Goal: Task Accomplishment & Management: Manage account settings

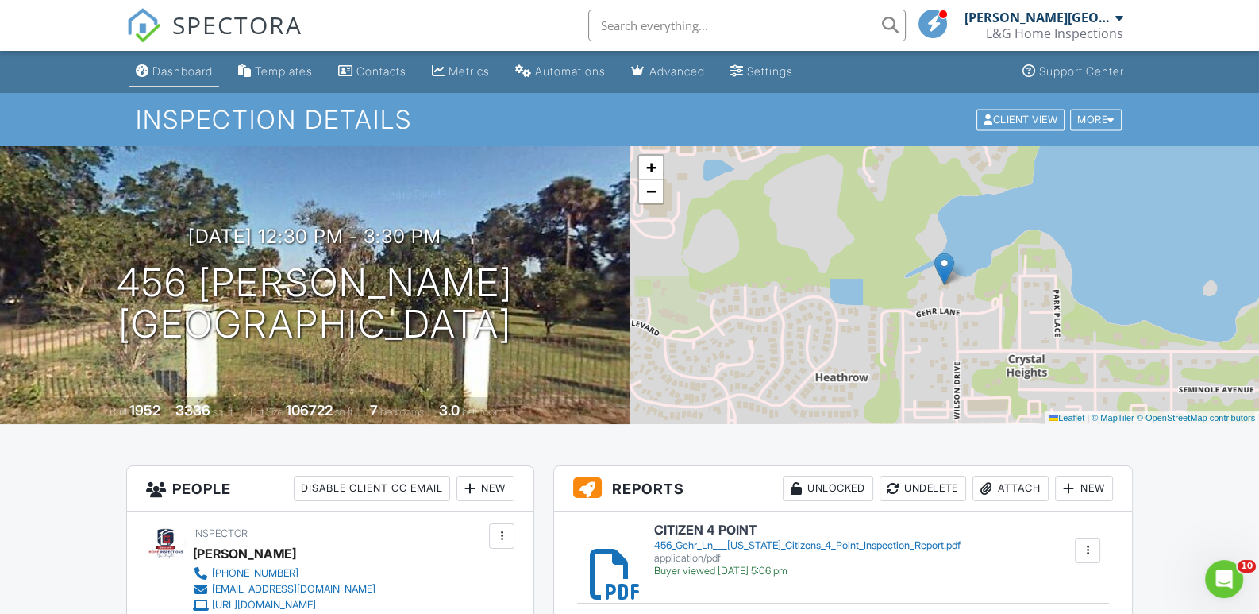
click at [178, 65] on div "Dashboard" at bounding box center [182, 70] width 60 height 13
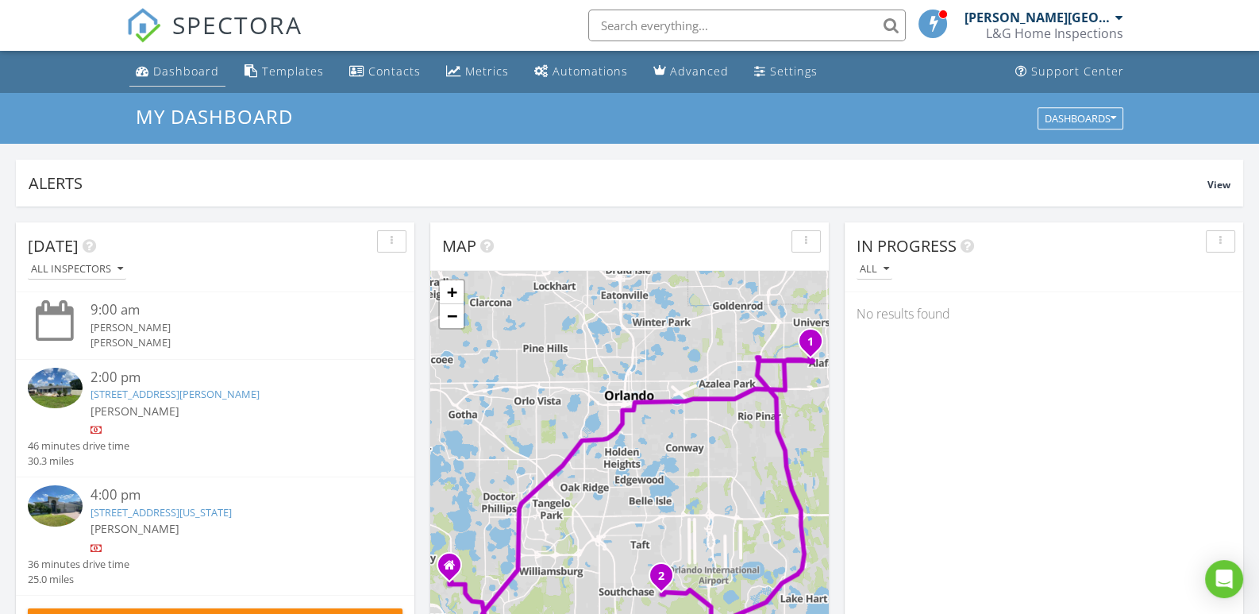
scroll to position [8, 8]
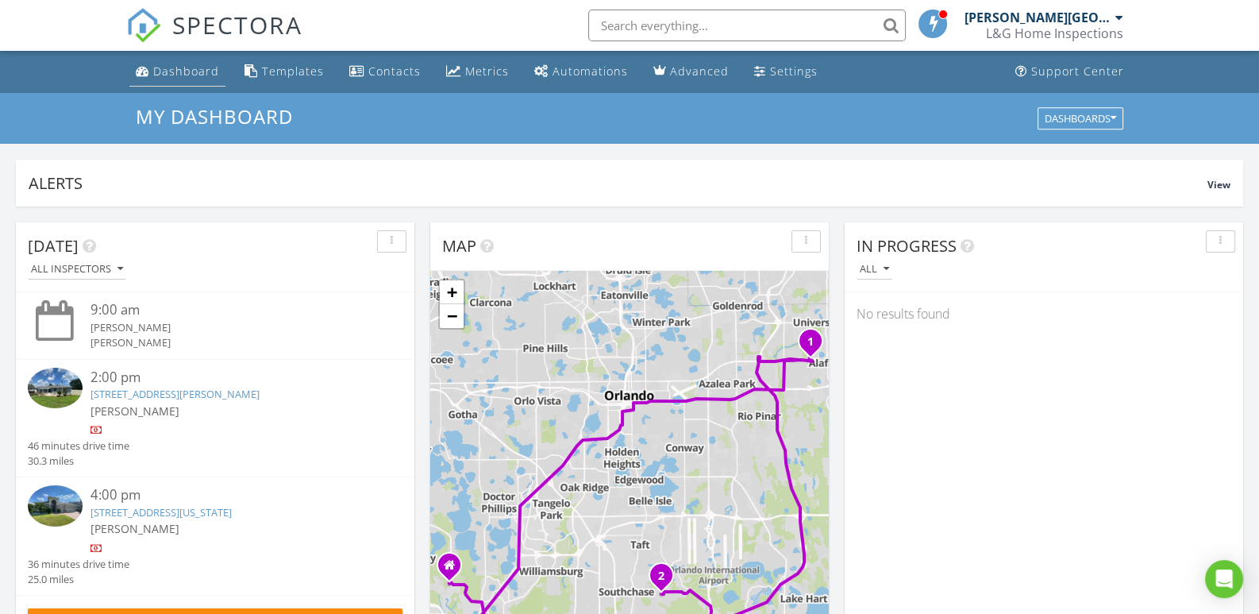
click at [186, 71] on div "Dashboard" at bounding box center [186, 70] width 66 height 15
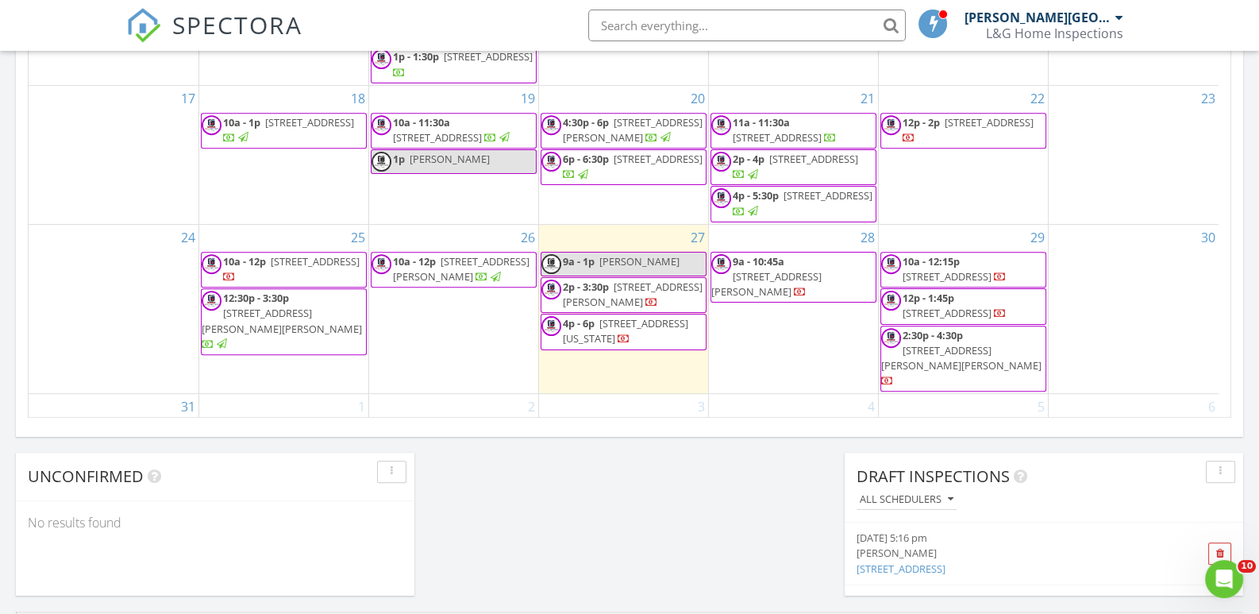
scroll to position [1111, 0]
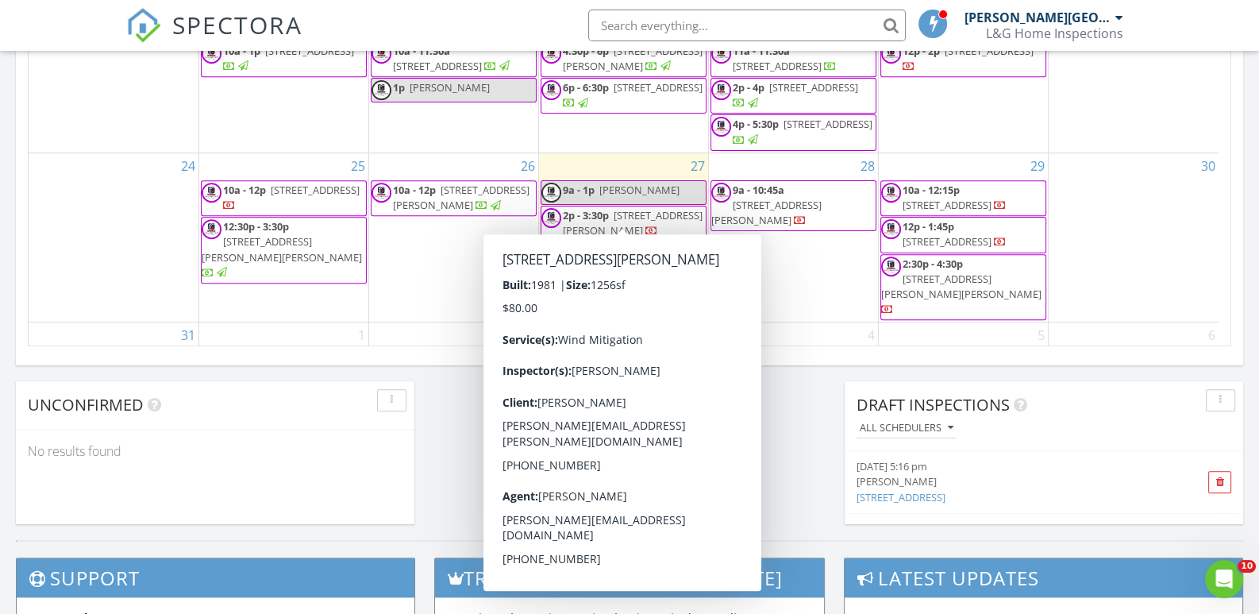
click at [665, 208] on span "1725 Kamler Ave, Orlando 32817" at bounding box center [633, 222] width 140 height 29
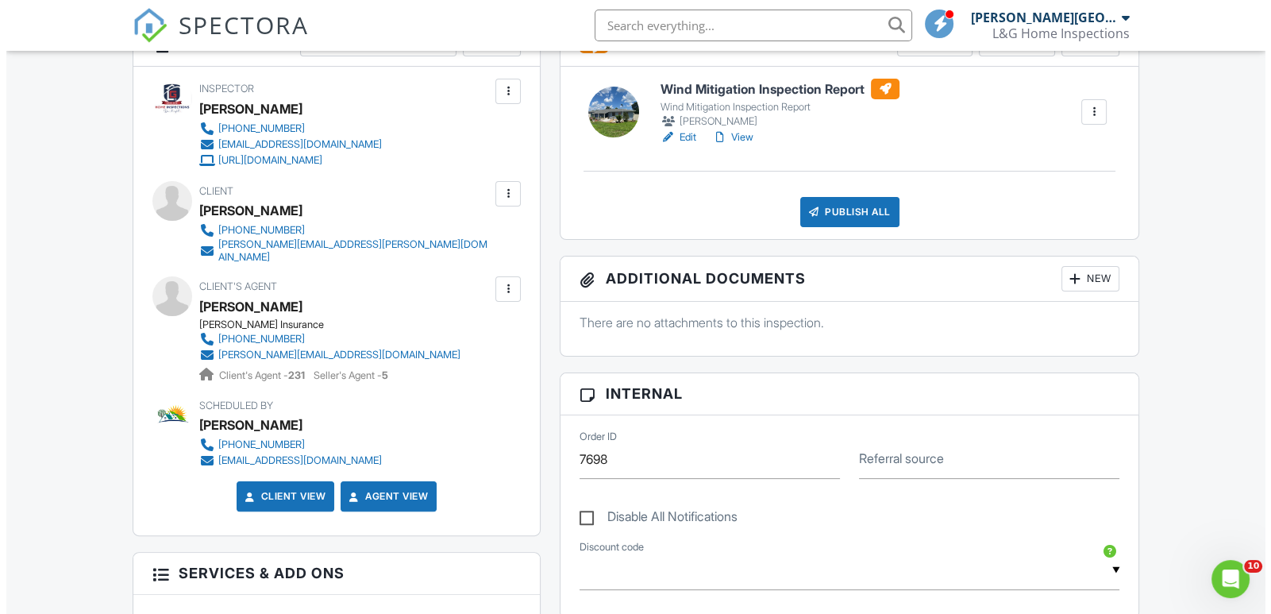
scroll to position [396, 0]
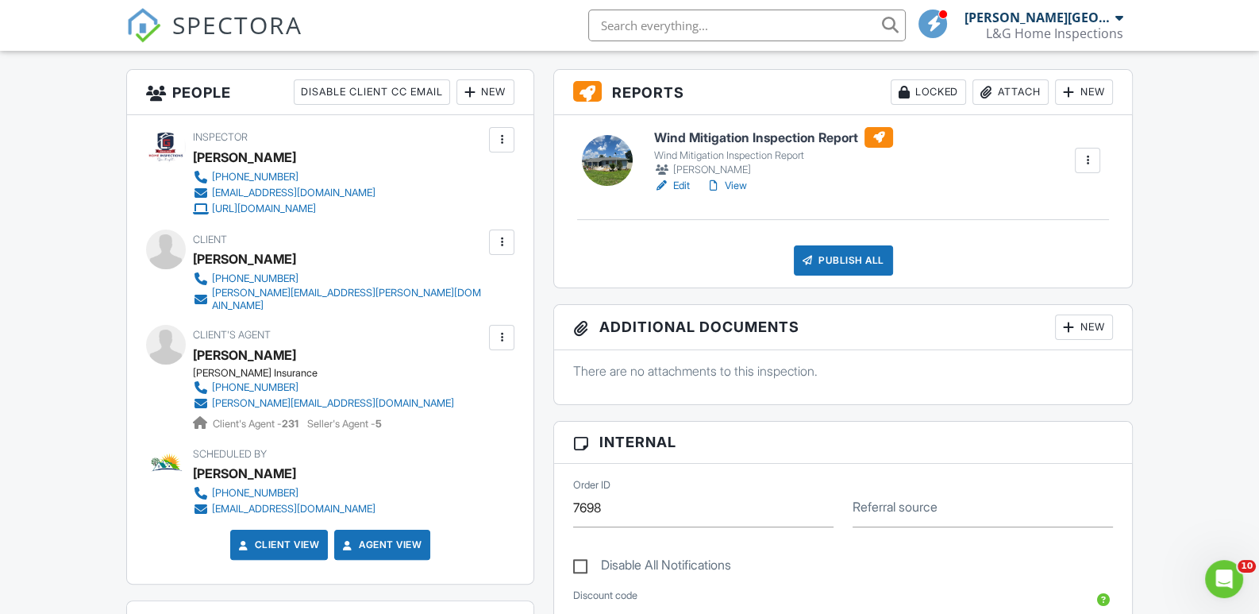
click at [1007, 90] on div "Attach" at bounding box center [1010, 91] width 76 height 25
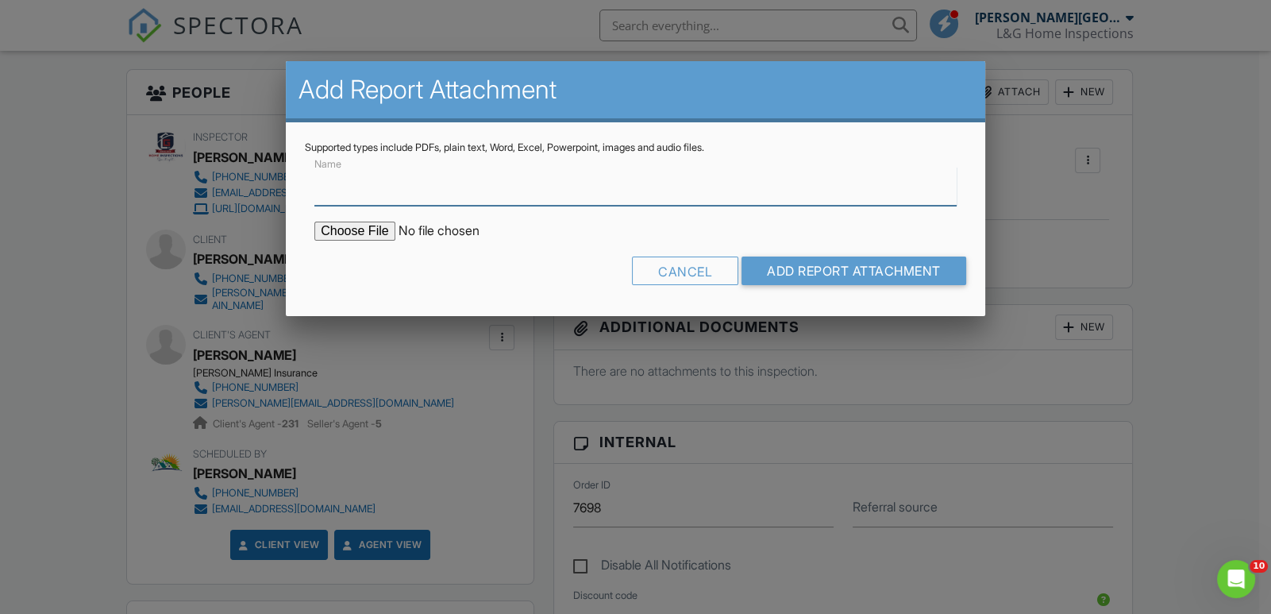
click at [338, 189] on input "Name" at bounding box center [635, 186] width 642 height 39
type input "Wind Mitigation"
click at [353, 228] on input "file" at bounding box center [449, 230] width 270 height 19
type input "C:\fakepath\1725_Kamler_Ave___Wind_Mitigation_Inspection_Report.pdf"
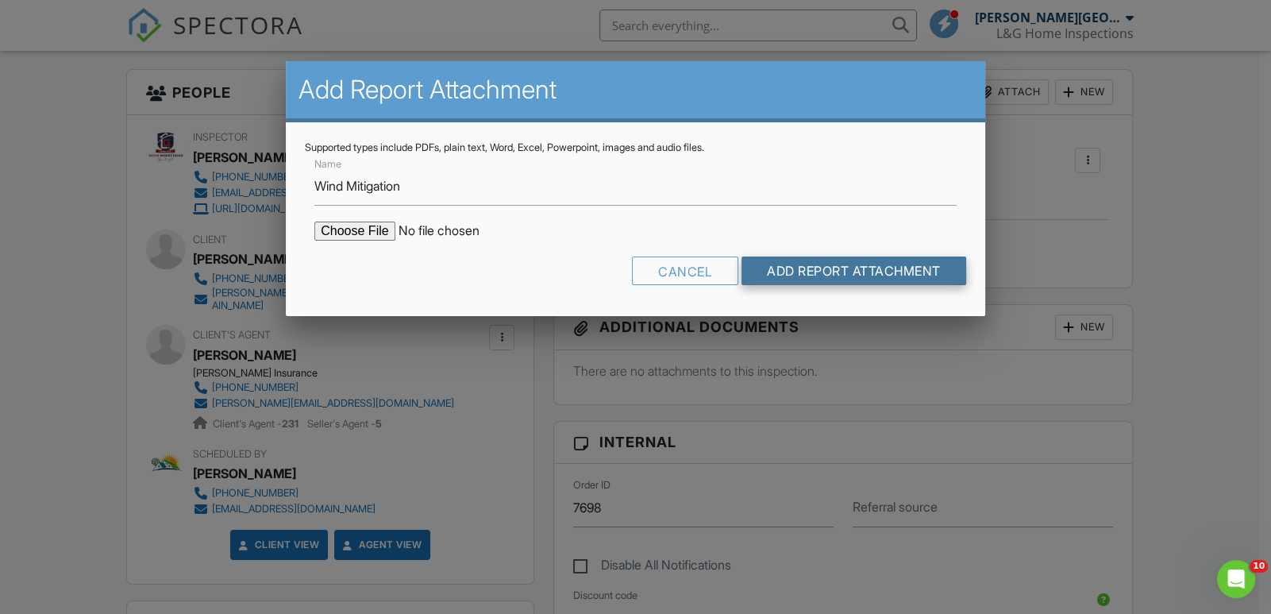
click at [874, 268] on input "Add Report Attachment" at bounding box center [853, 270] width 225 height 29
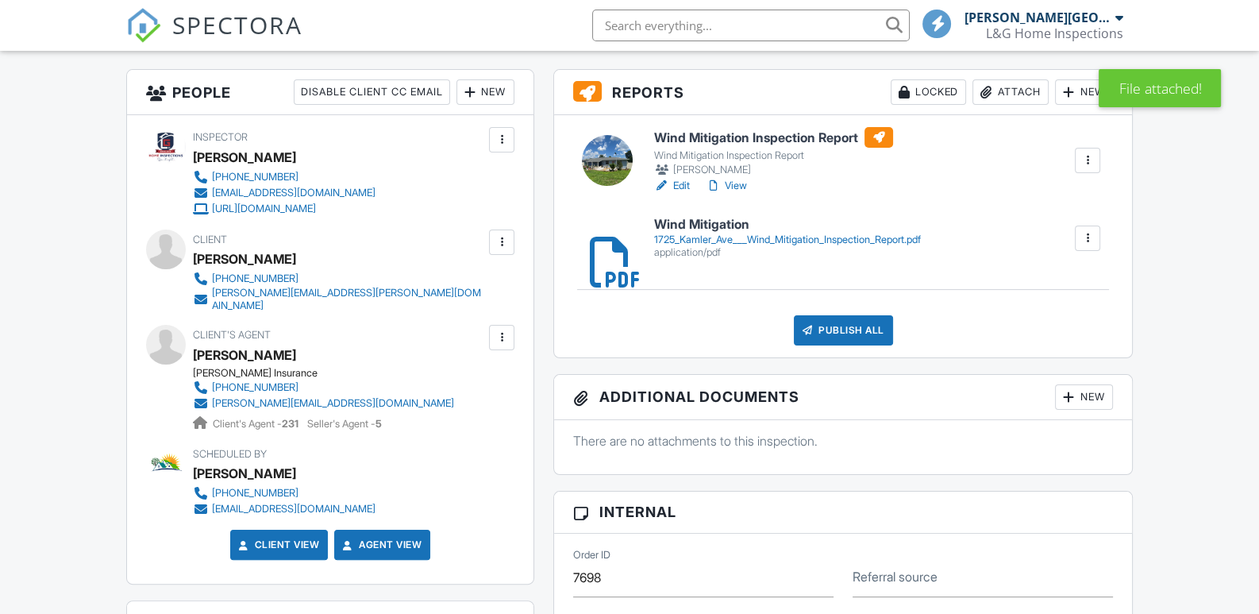
click at [1091, 161] on div at bounding box center [1087, 160] width 16 height 16
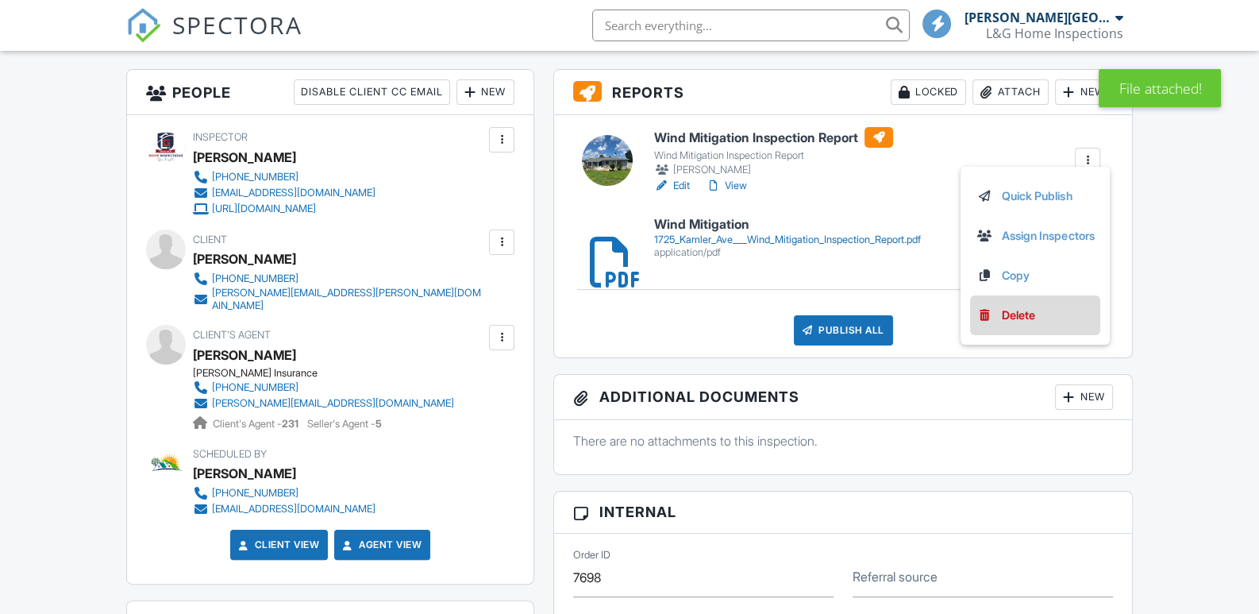
click at [1015, 314] on div "Delete" at bounding box center [1018, 314] width 33 height 17
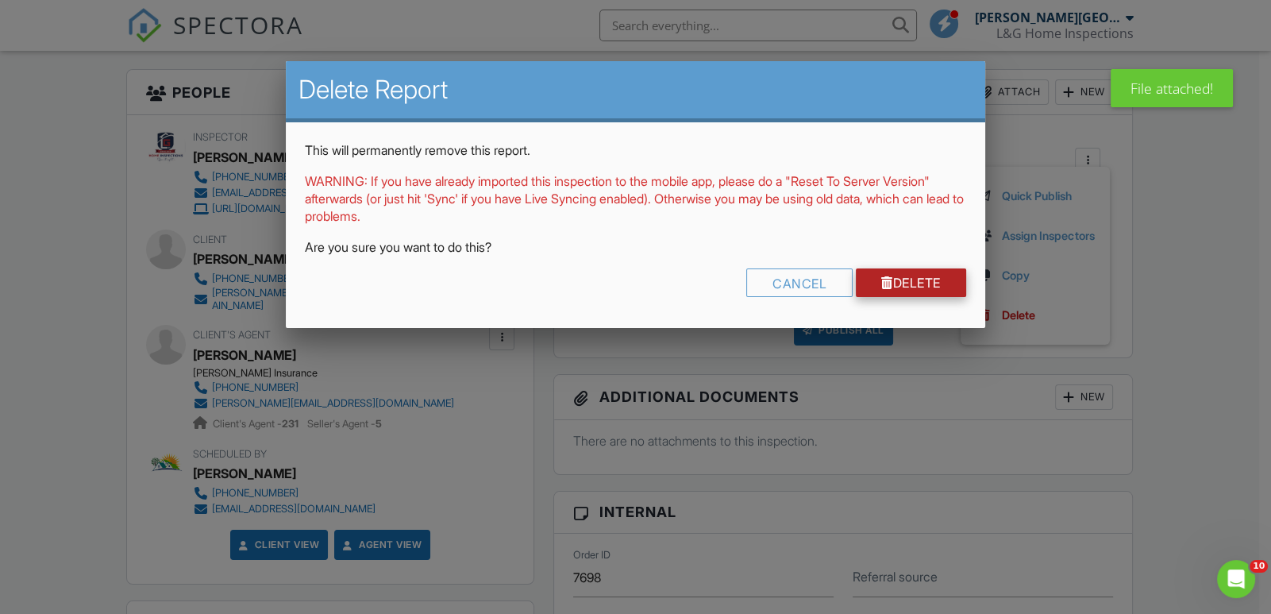
click at [904, 280] on link "Delete" at bounding box center [911, 282] width 110 height 29
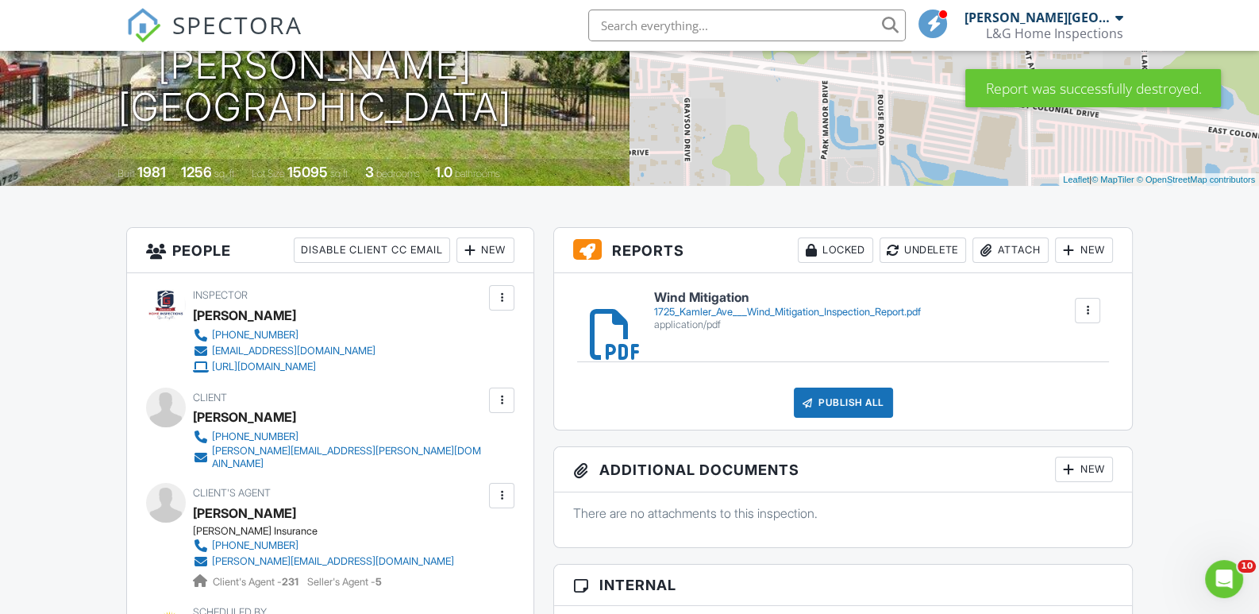
click at [698, 297] on h6 "Wind Mitigation" at bounding box center [787, 297] width 267 height 14
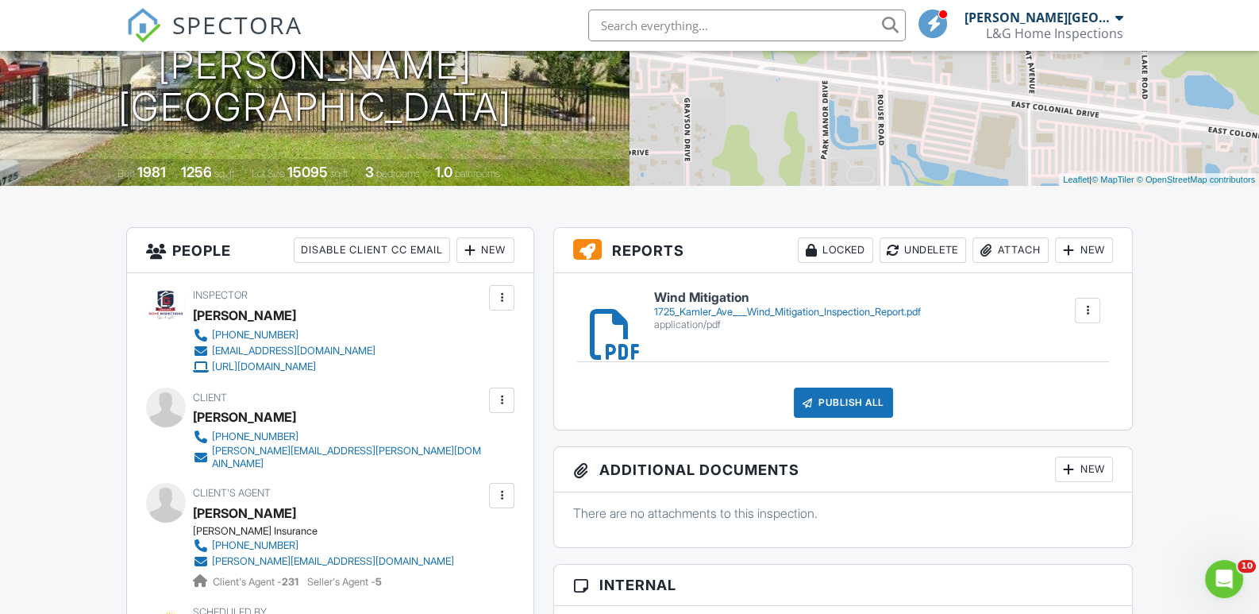
drag, startPoint x: 1087, startPoint y: 312, endPoint x: 1146, endPoint y: 342, distance: 66.7
click at [1087, 314] on div at bounding box center [1087, 310] width 16 height 16
click at [1087, 352] on link "Delete" at bounding box center [1077, 353] width 59 height 17
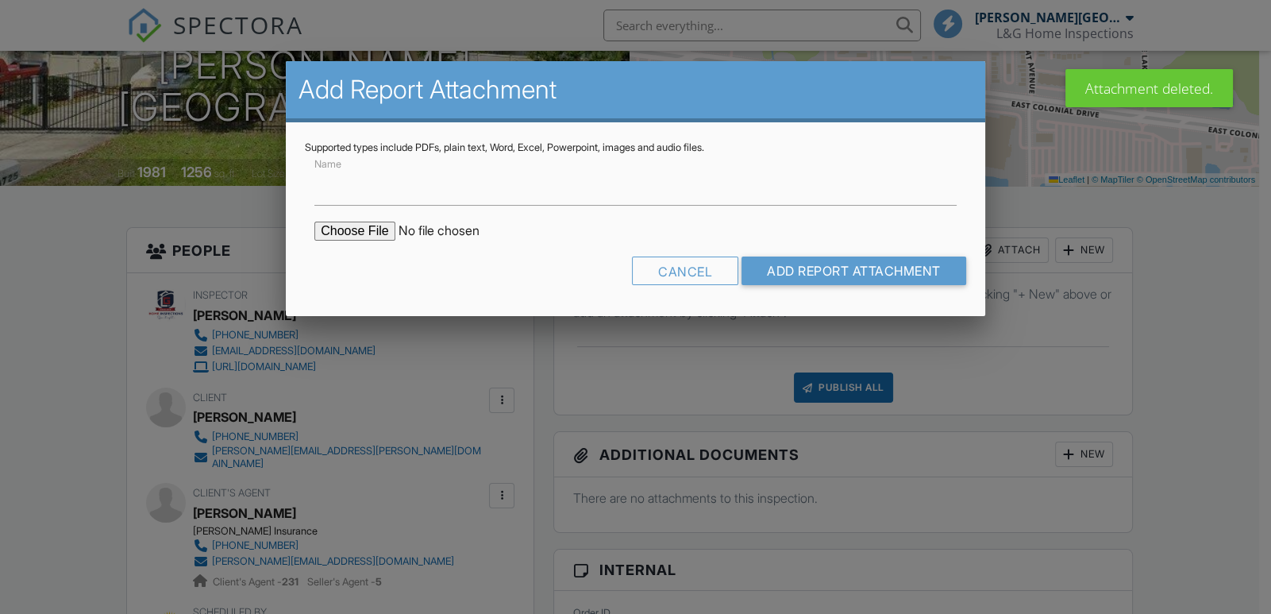
click at [329, 187] on input "Name" at bounding box center [635, 186] width 642 height 39
type input "Wind Mitigation"
click at [340, 229] on input "file" at bounding box center [449, 230] width 270 height 19
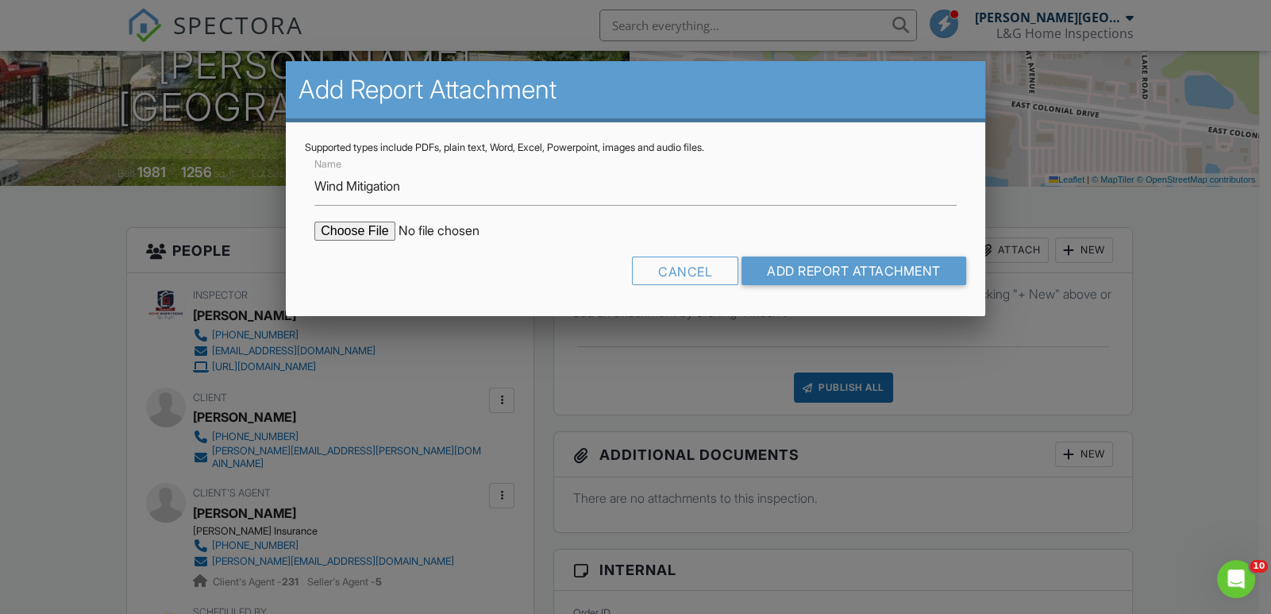
type input "C:\fakepath\1725_Kamler_Ave___Wind_Mitigation_Inspection_Report.pdf"
click at [865, 264] on input "Add Report Attachment" at bounding box center [853, 270] width 225 height 29
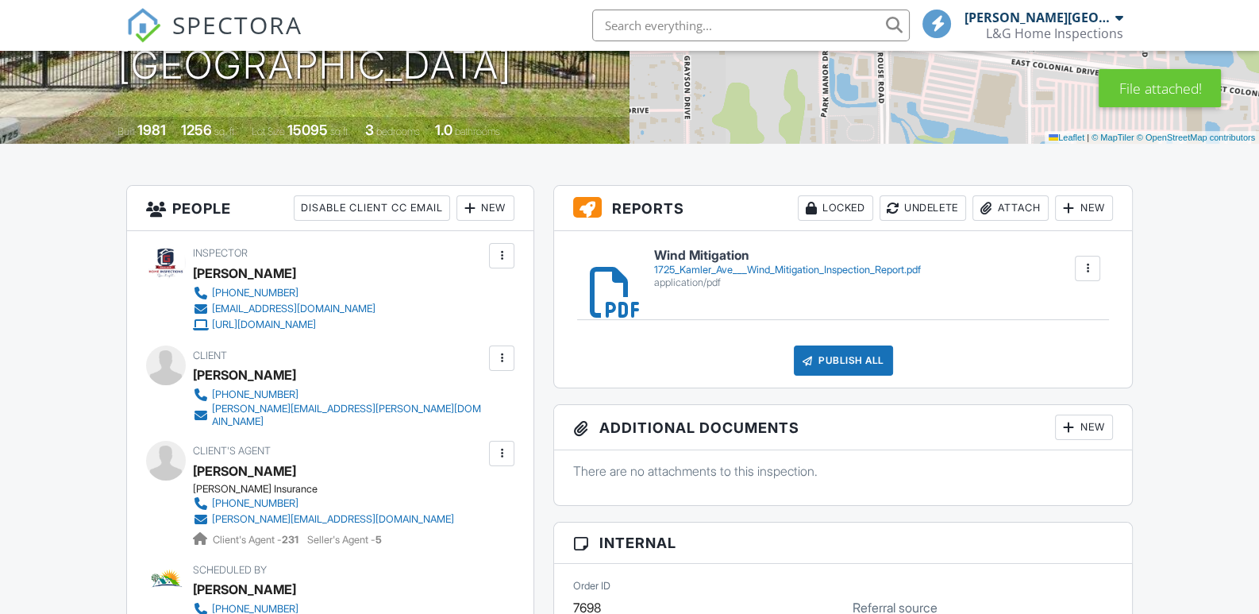
scroll to position [317, 0]
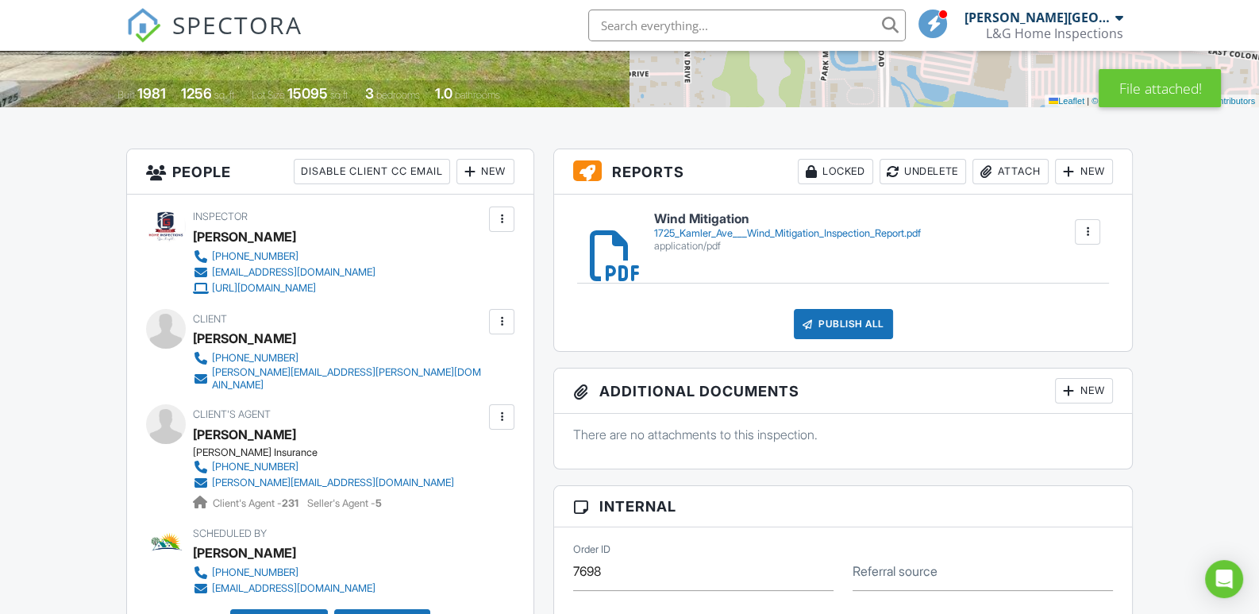
click at [701, 233] on div "1725_Kamler_Ave___Wind_Mitigation_Inspection_Report.pdf" at bounding box center [787, 233] width 267 height 13
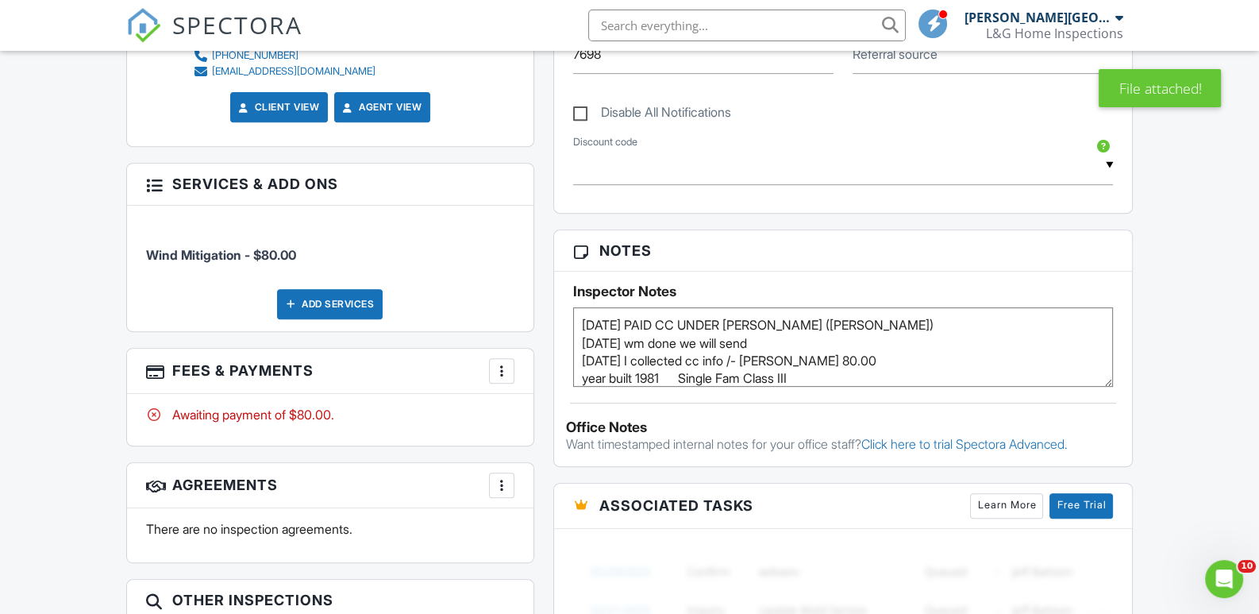
scroll to position [873, 0]
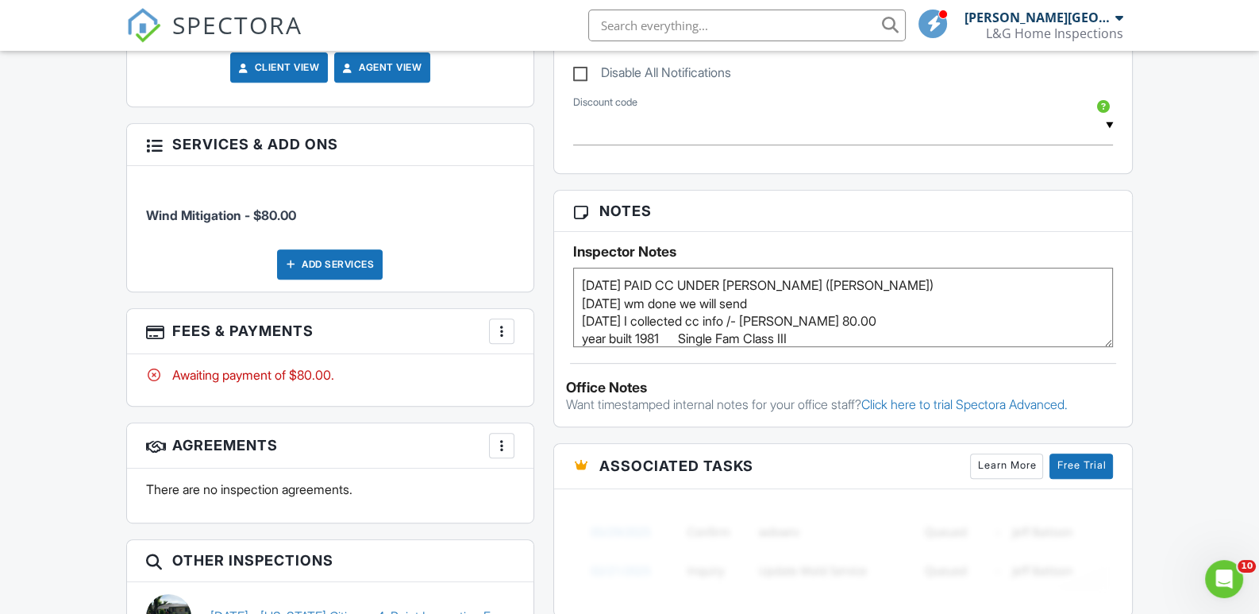
click at [504, 323] on div at bounding box center [502, 331] width 16 height 16
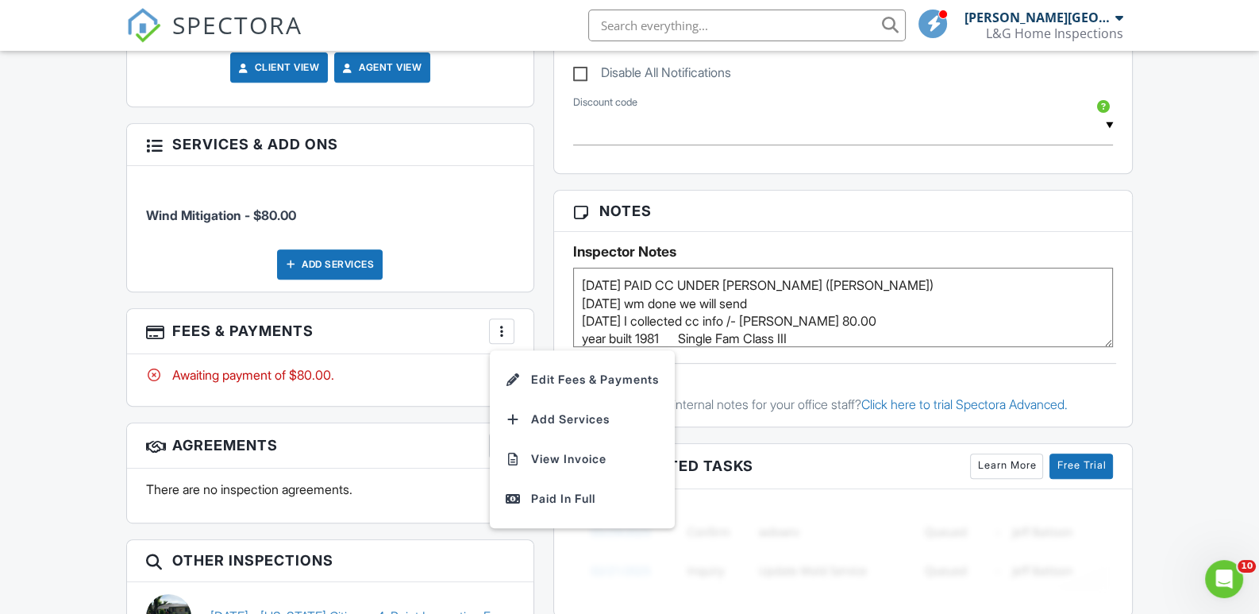
click at [552, 489] on div "Paid In Full" at bounding box center [582, 498] width 153 height 19
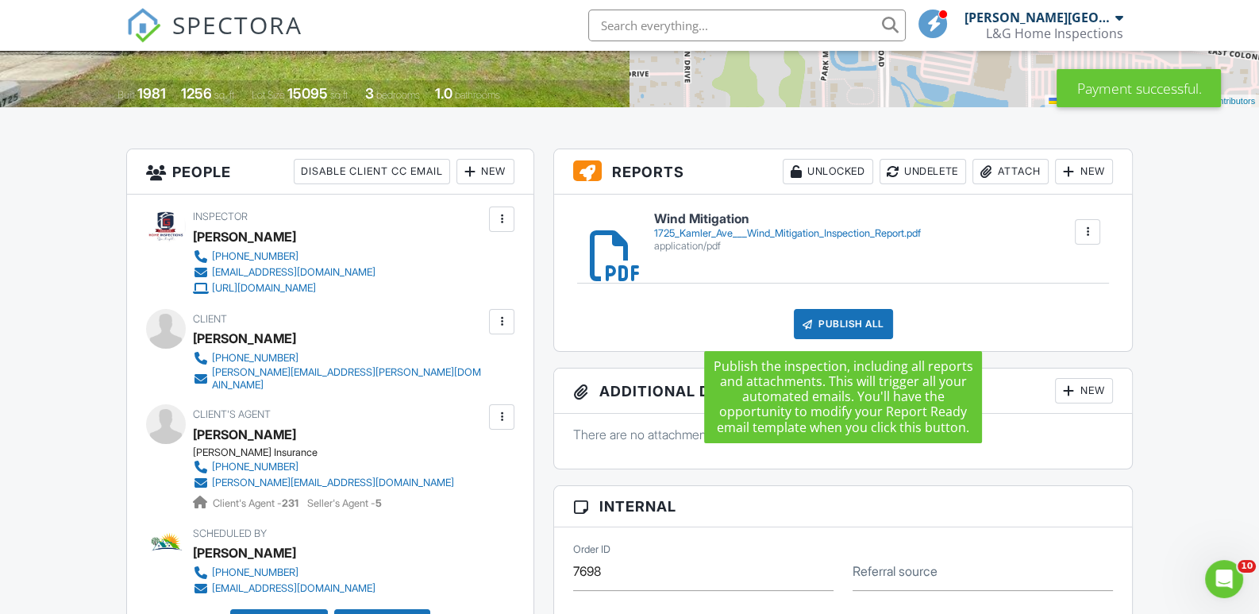
click at [845, 316] on div "Publish All" at bounding box center [843, 324] width 99 height 30
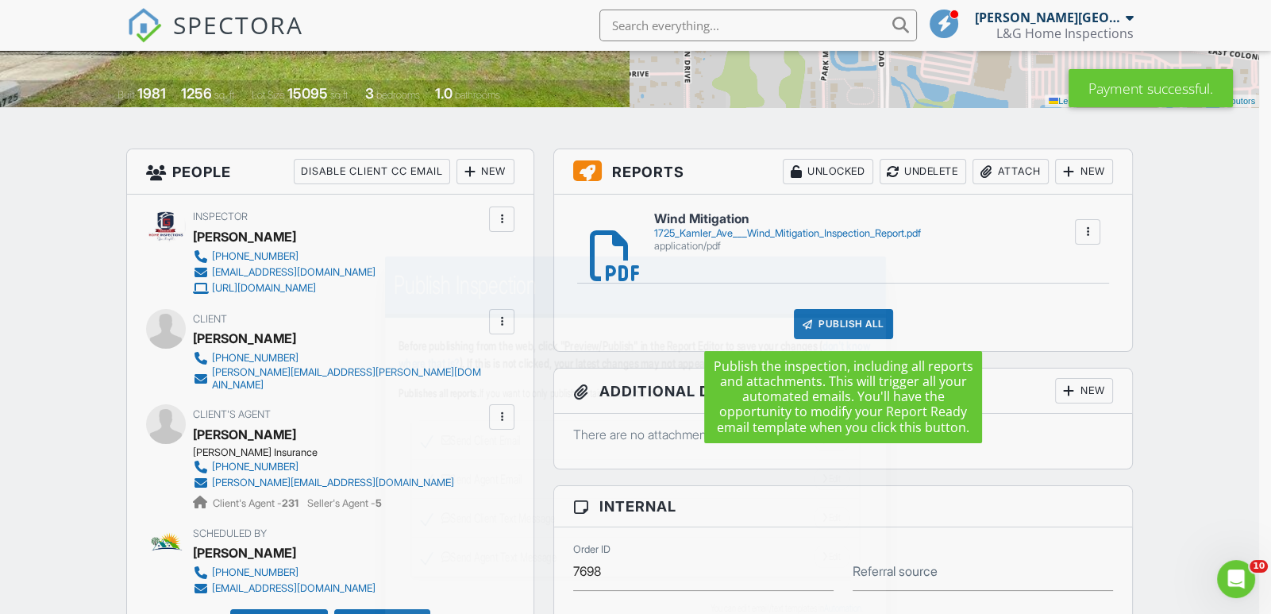
click at [848, 316] on div "Publish Inspection Before publishing from the web, click "Preview/Publish" in t…" at bounding box center [635, 473] width 501 height 434
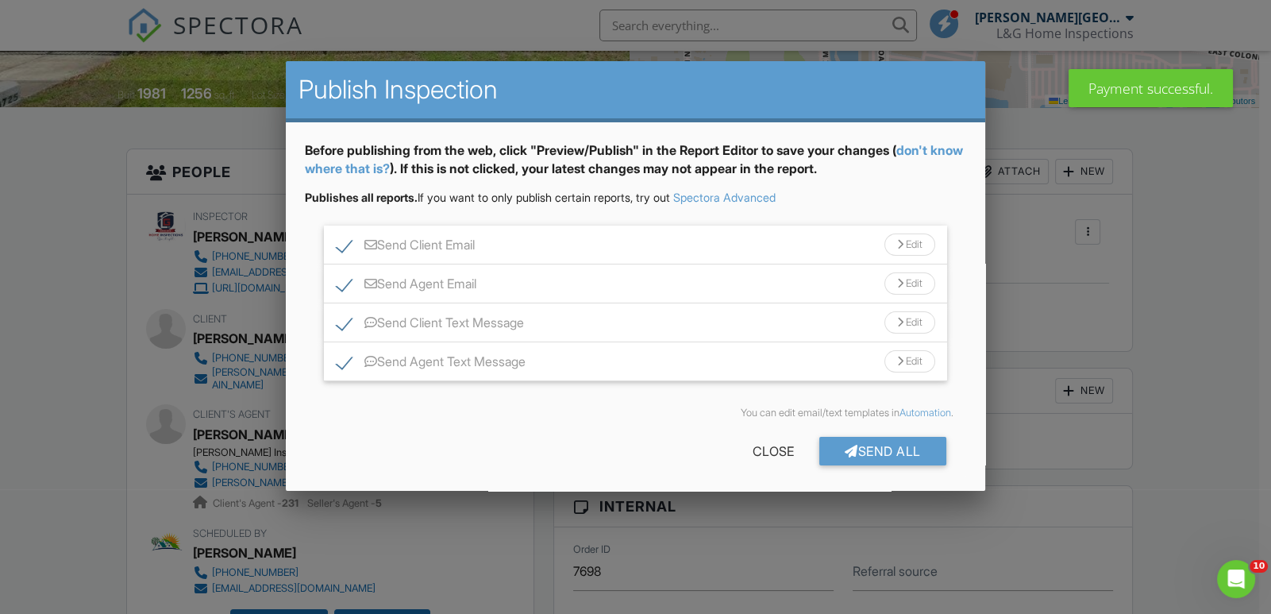
click at [873, 447] on div "Send All" at bounding box center [882, 451] width 127 height 29
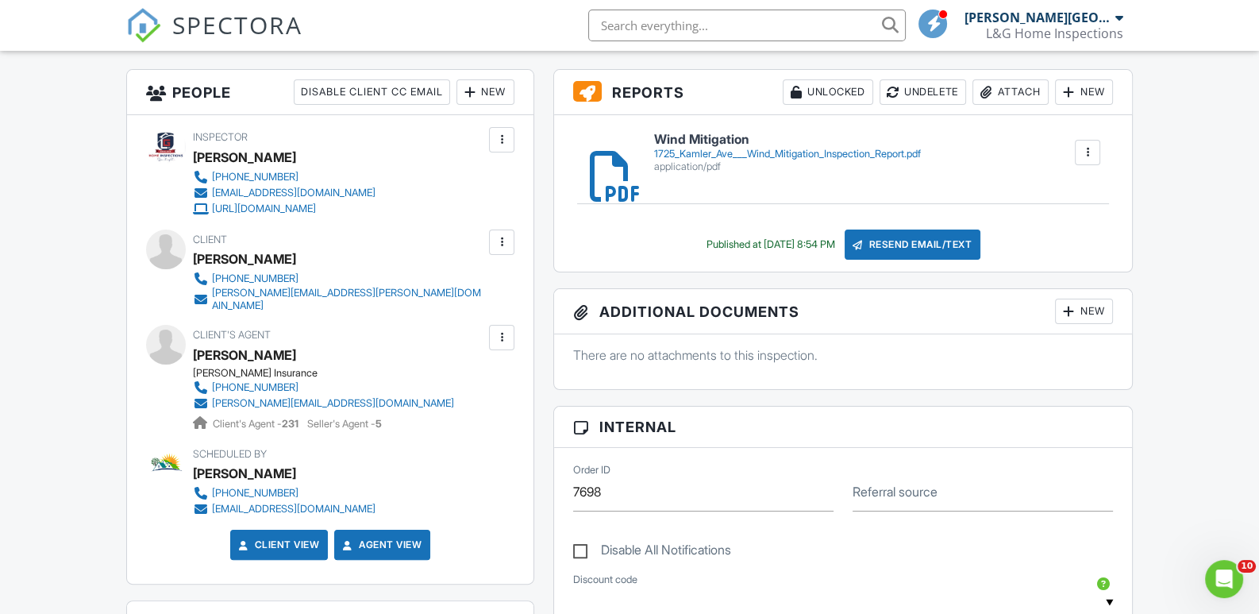
drag, startPoint x: 633, startPoint y: 20, endPoint x: 621, endPoint y: 25, distance: 12.8
click at [629, 19] on input "text" at bounding box center [746, 26] width 317 height 32
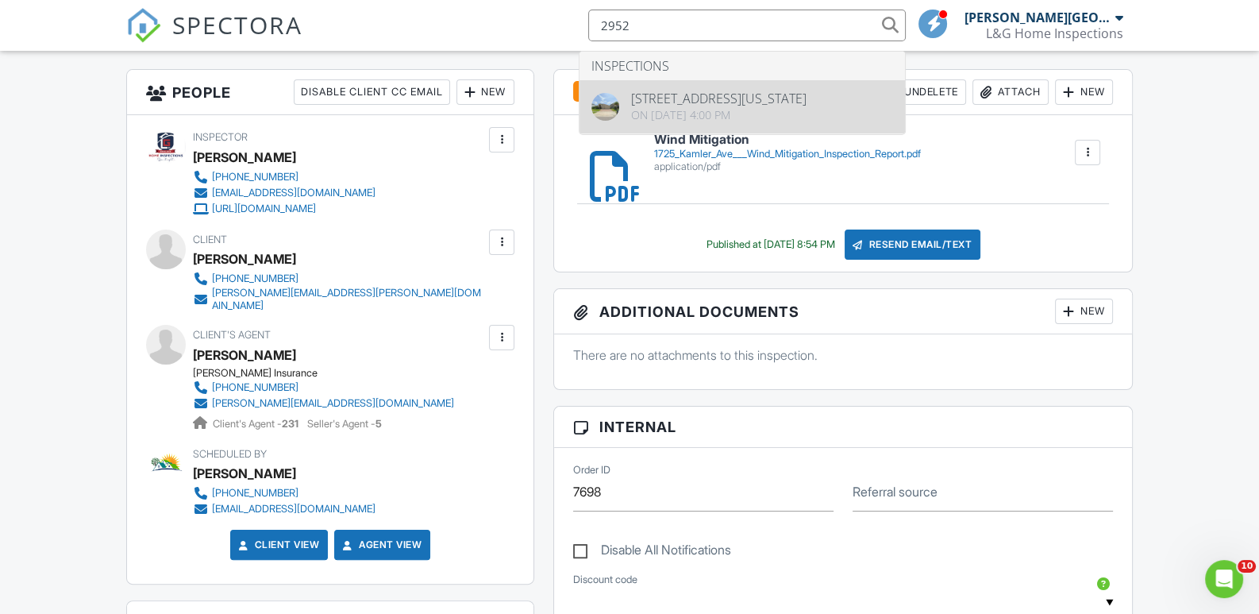
type input "2952"
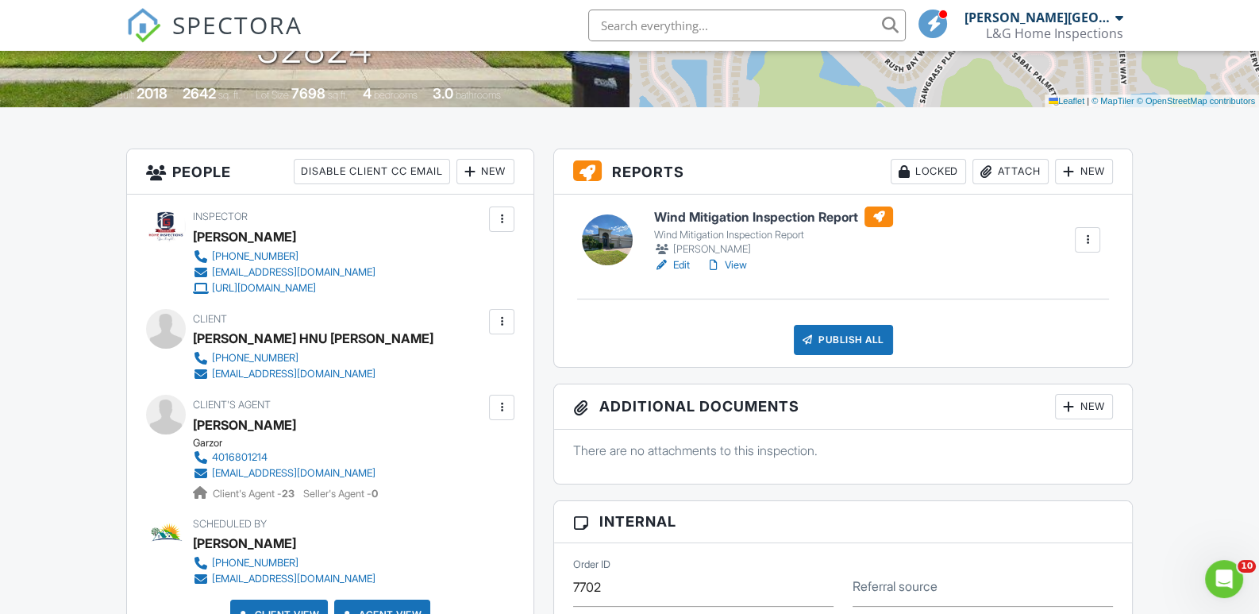
click at [1008, 165] on div "Attach" at bounding box center [1010, 171] width 76 height 25
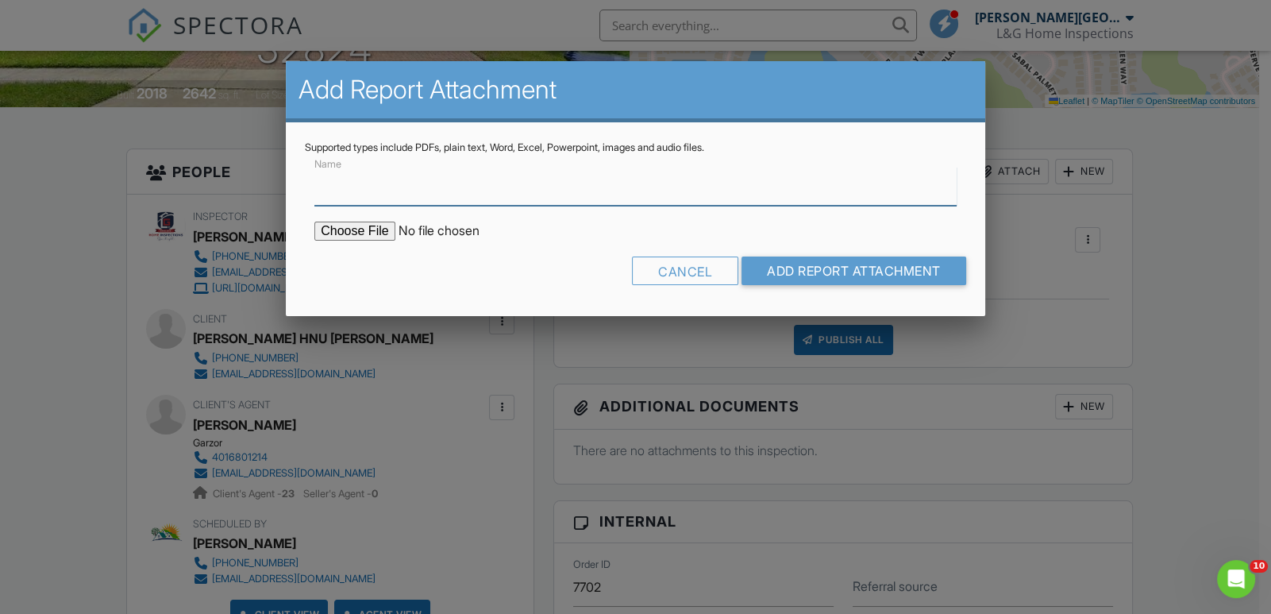
click at [341, 190] on input "Name" at bounding box center [635, 186] width 642 height 39
type input "Wind Mitigation"
click at [346, 230] on input "file" at bounding box center [449, 230] width 270 height 19
type input "C:\fakepath\2952_Florida_Bay_Dr___Wind_Mitigation_Inspection_Report.pdf"
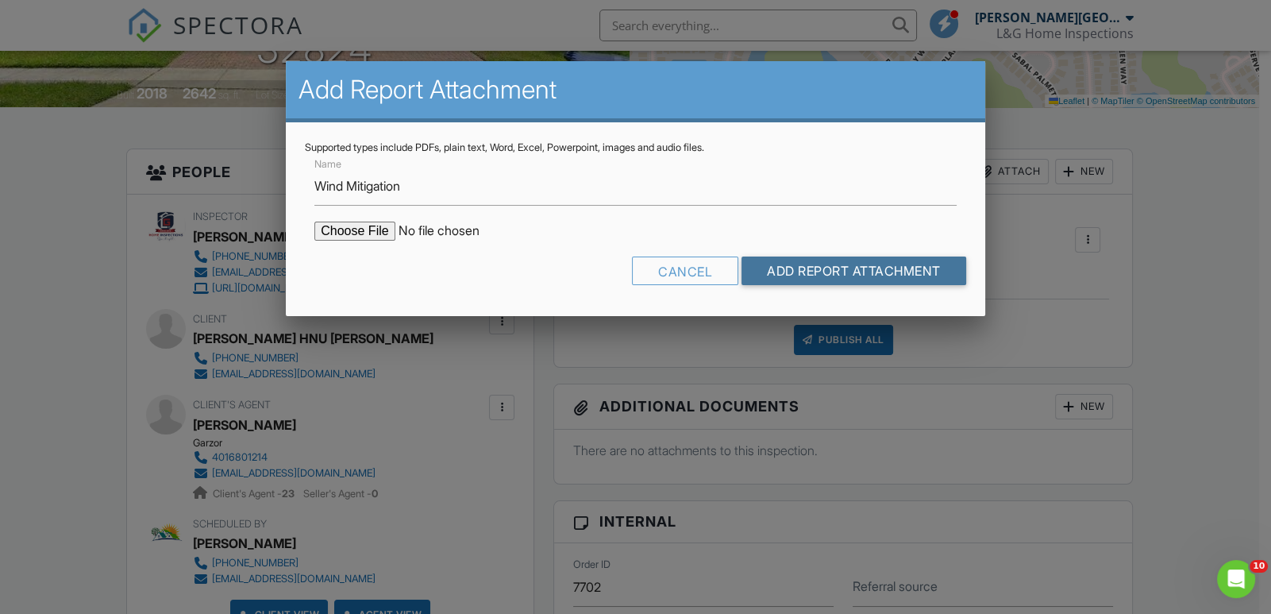
drag, startPoint x: 859, startPoint y: 264, endPoint x: 778, endPoint y: 279, distance: 82.3
click at [857, 263] on input "Add Report Attachment" at bounding box center [853, 270] width 225 height 29
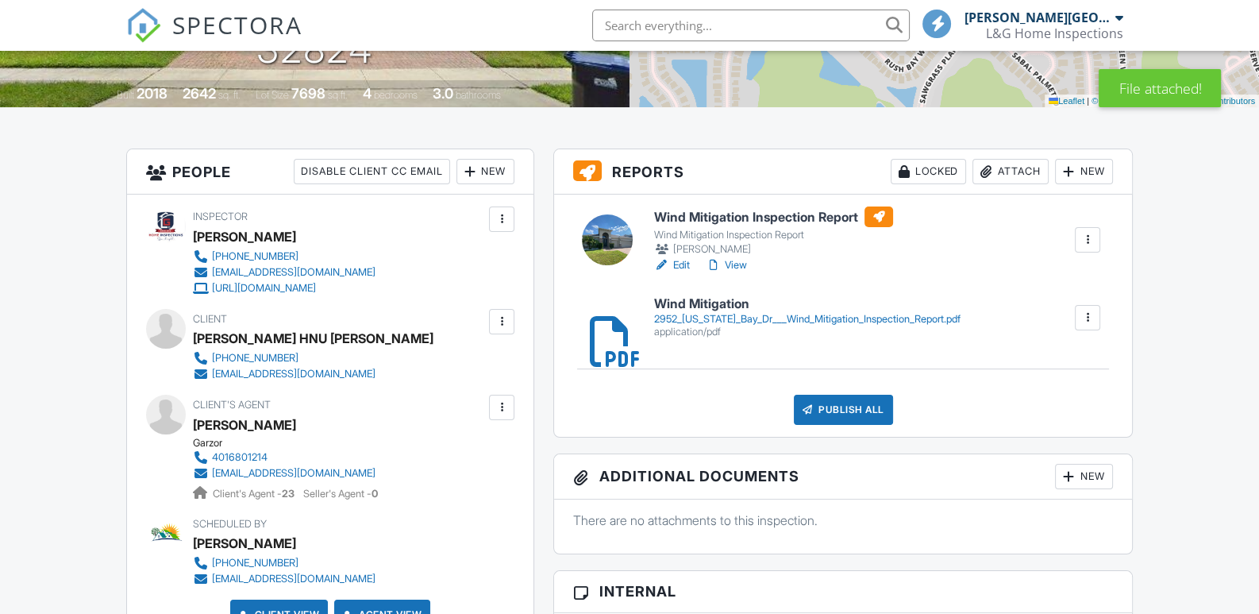
scroll to position [317, 0]
click at [1087, 238] on div at bounding box center [1087, 240] width 16 height 16
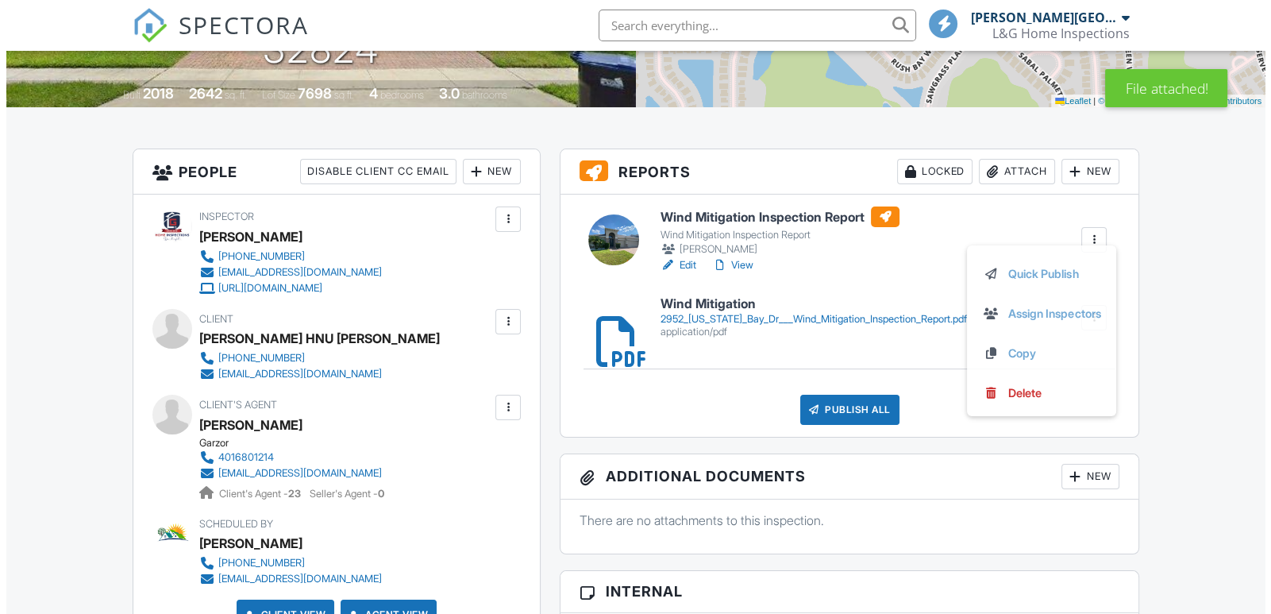
scroll to position [0, 0]
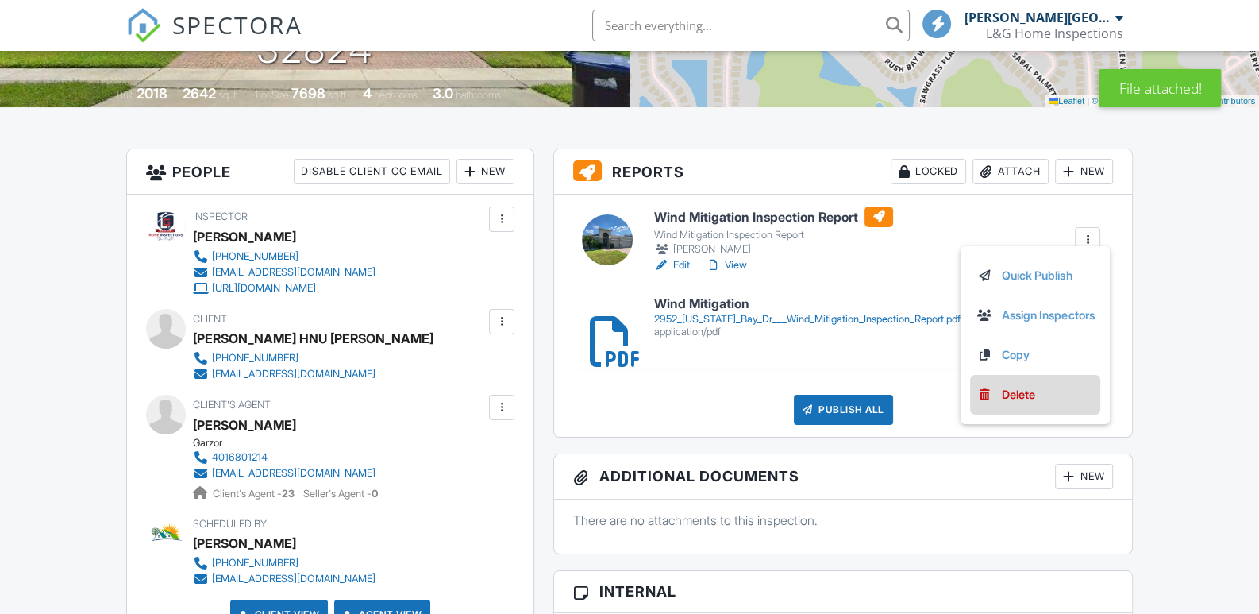
click at [1008, 394] on div "Delete" at bounding box center [1018, 394] width 33 height 17
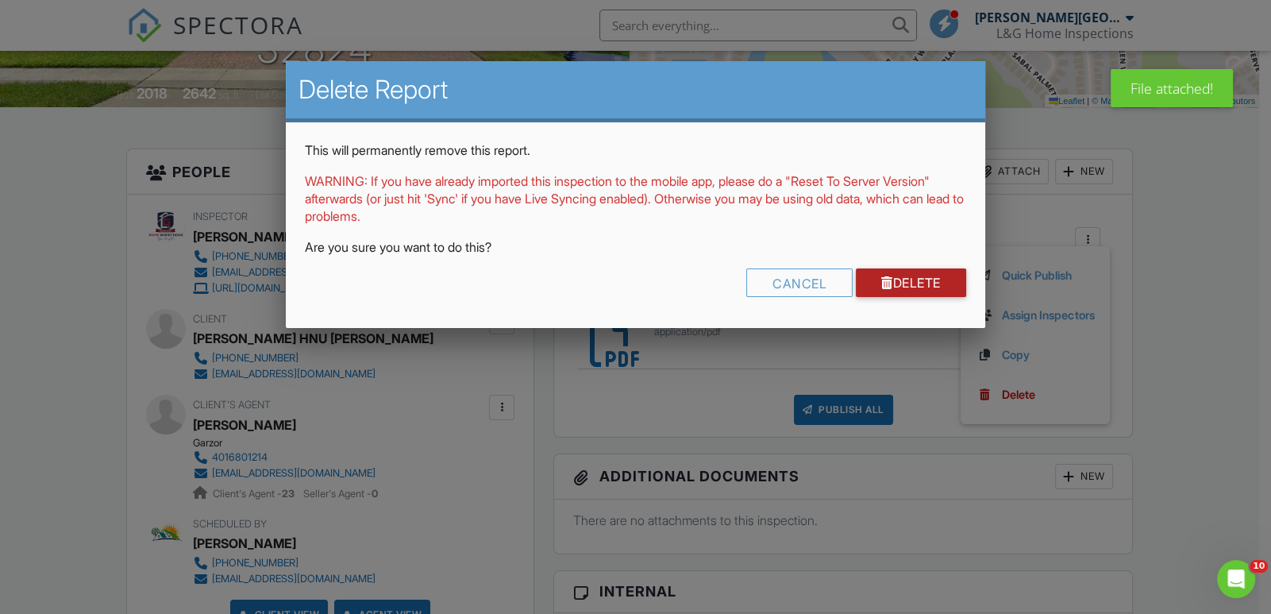
click at [914, 280] on link "Delete" at bounding box center [911, 282] width 110 height 29
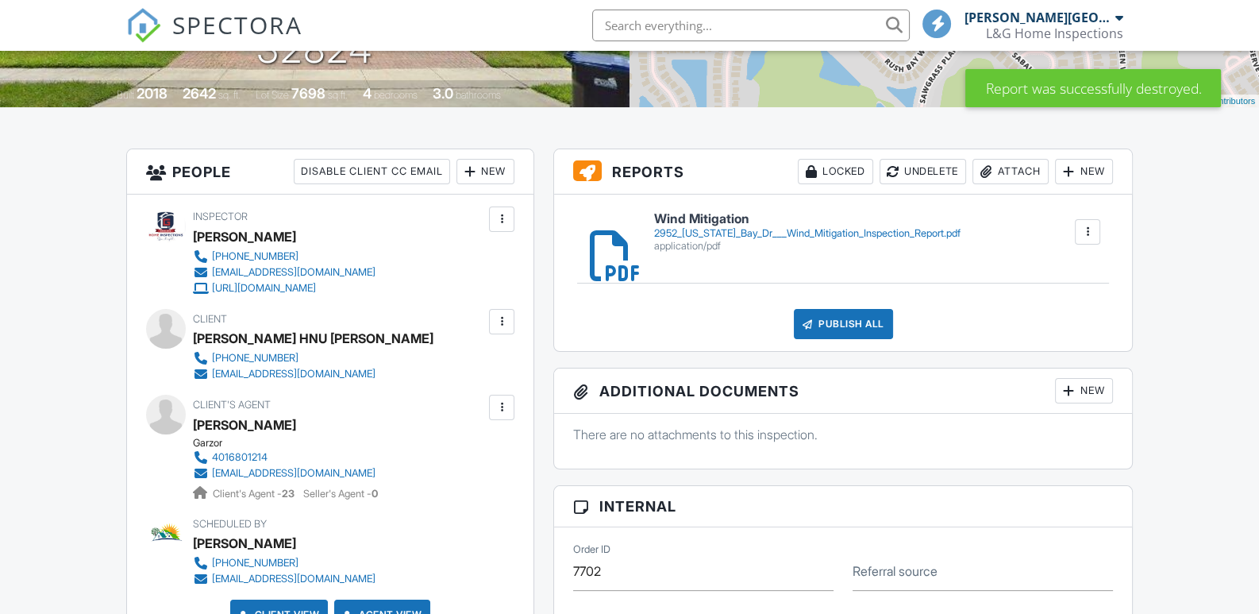
click at [706, 223] on h6 "Wind Mitigation" at bounding box center [807, 219] width 306 height 14
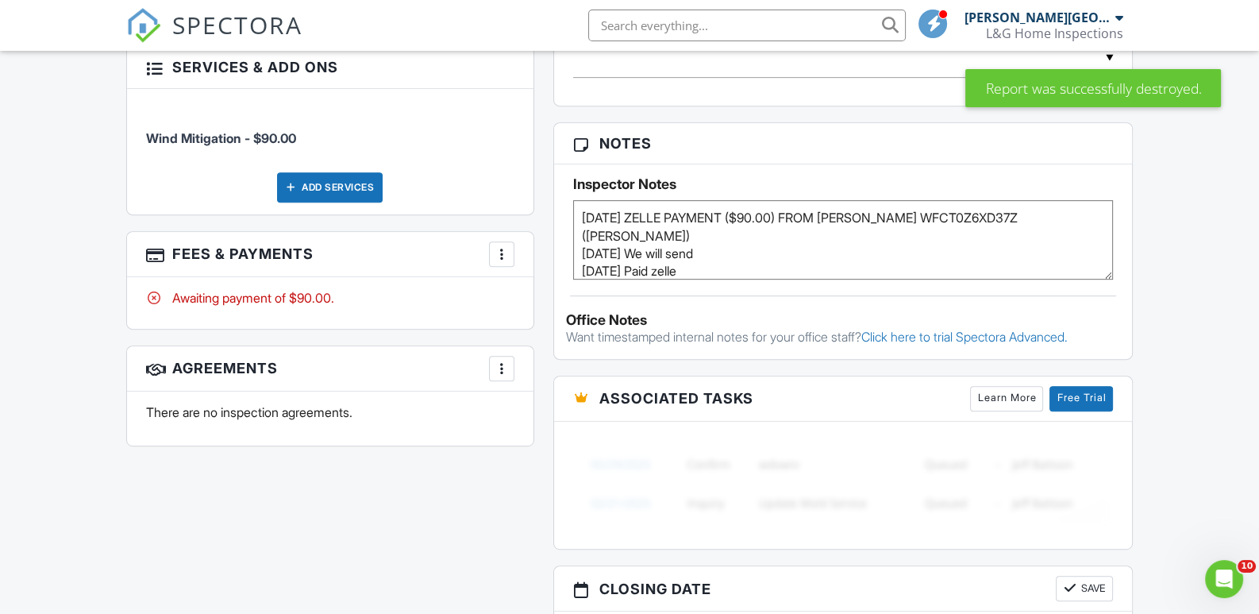
scroll to position [952, 0]
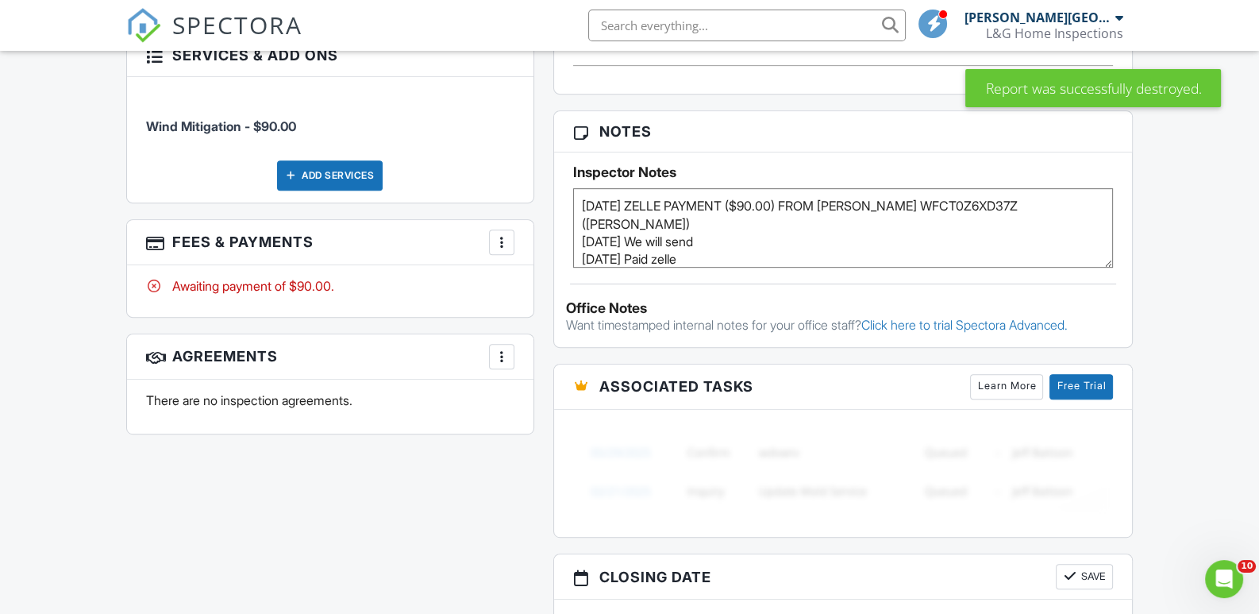
click at [500, 240] on div at bounding box center [502, 242] width 16 height 16
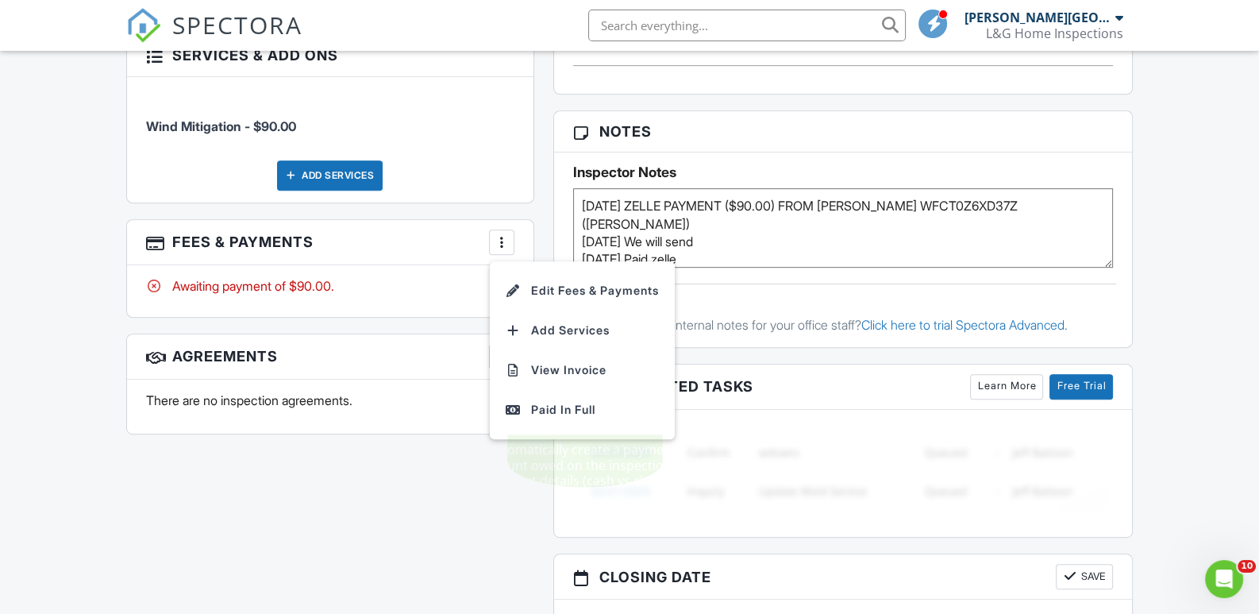
click at [543, 407] on div "Paid In Full" at bounding box center [582, 409] width 153 height 19
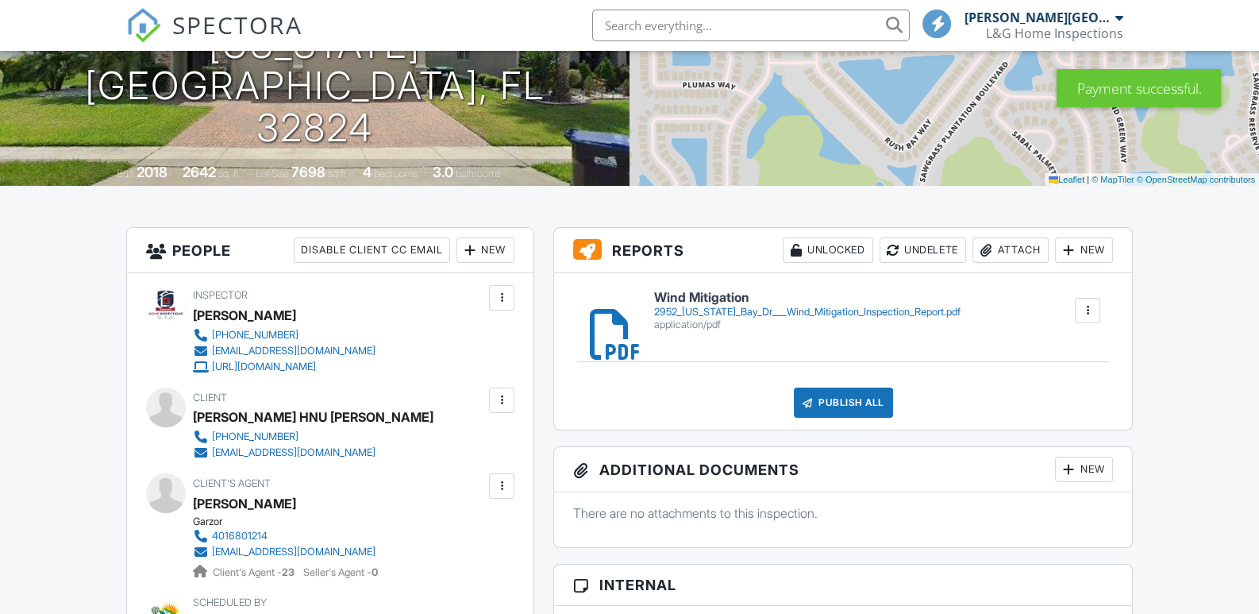
click at [847, 400] on div "Publish All" at bounding box center [843, 402] width 99 height 30
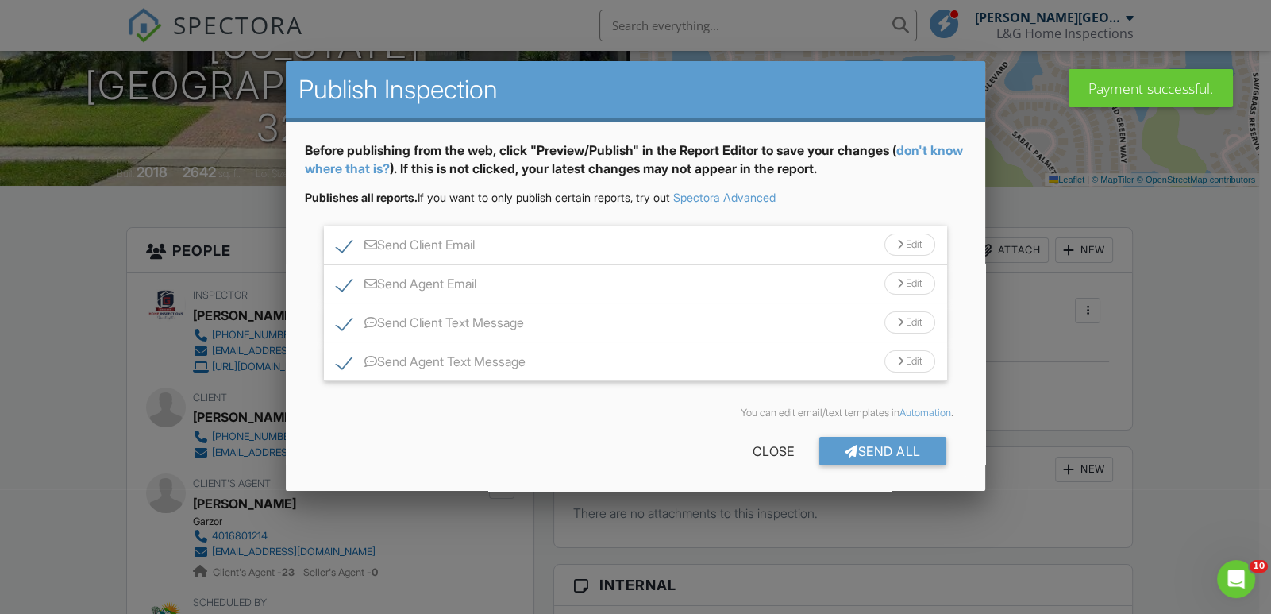
click at [868, 446] on div "Send All" at bounding box center [882, 451] width 127 height 29
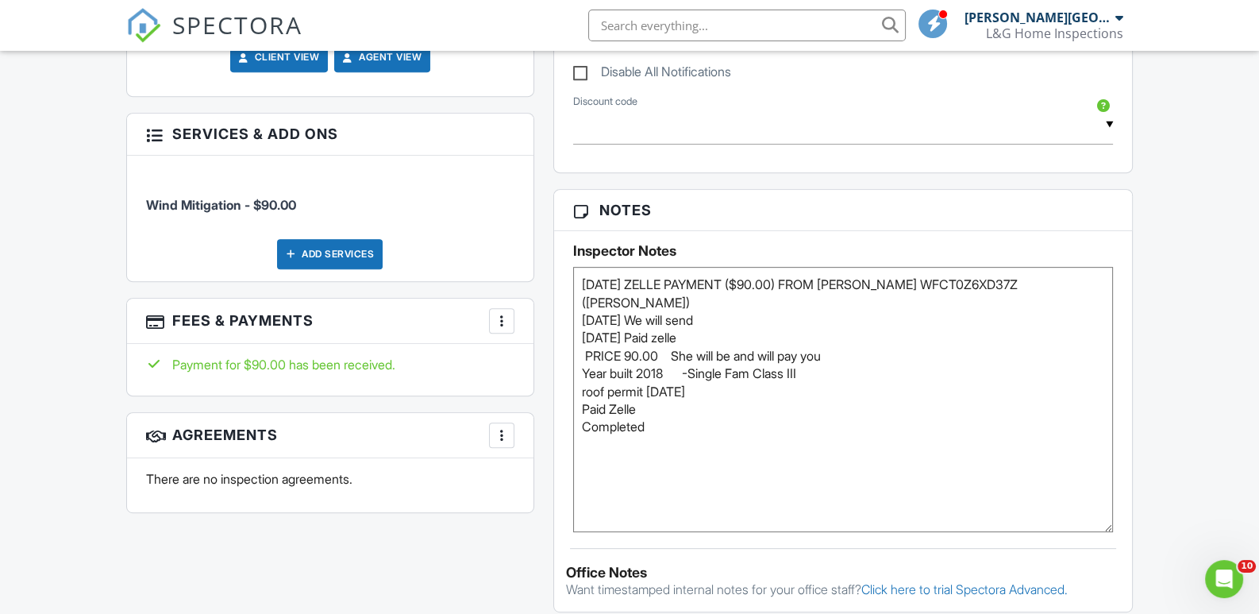
drag, startPoint x: 1110, startPoint y: 348, endPoint x: 1101, endPoint y: 525, distance: 177.3
click at [1108, 525] on textarea "[DATE] ZELLE PAYMENT ($90.00) FROM [PERSON_NAME] WFCT0Z6XD37Z ([PERSON_NAME]) […" at bounding box center [843, 399] width 540 height 265
click at [1219, 315] on div "Dashboard Templates Contacts Metrics Automations Advanced Settings Support Cent…" at bounding box center [629, 506] width 1259 height 2658
